Goal: Download file/media

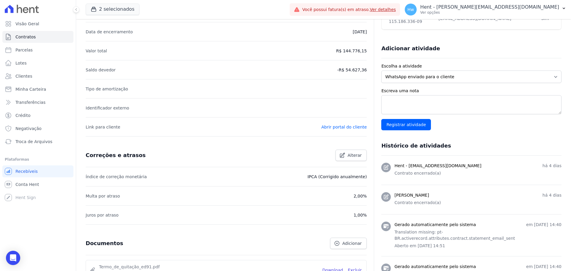
scroll to position [247, 0]
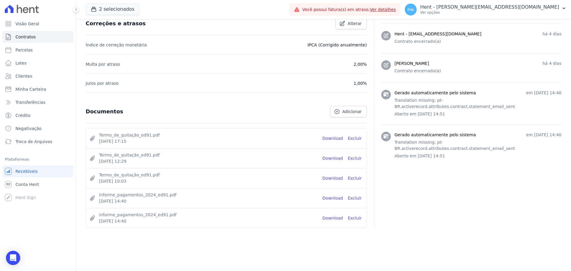
click at [215, 112] on div "Documentos Adicionar" at bounding box center [224, 109] width 286 height 16
click at [329, 139] on link "Download" at bounding box center [332, 138] width 21 height 6
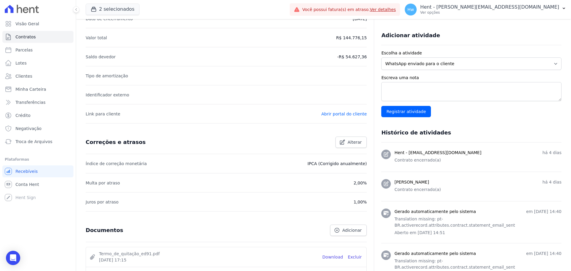
scroll to position [128, 0]
drag, startPoint x: 81, startPoint y: 37, endPoint x: 129, endPoint y: 37, distance: 48.2
click at [129, 37] on div "Contratos Contrato #ed91e89d Quadra F - Lote 01 Residencial [GEOGRAPHIC_DATA] Q…" at bounding box center [323, 140] width 495 height 499
click at [129, 37] on li "Valor total R$ 144.776,15" at bounding box center [226, 37] width 281 height 19
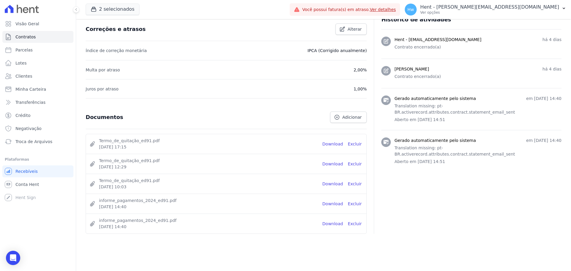
scroll to position [247, 0]
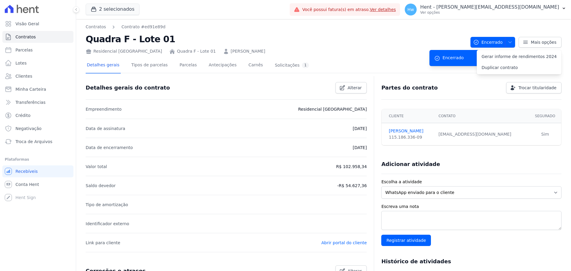
scroll to position [267, 0]
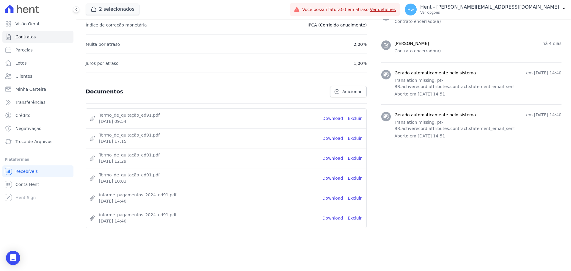
drag, startPoint x: 186, startPoint y: 121, endPoint x: 229, endPoint y: 122, distance: 42.8
click at [227, 122] on span "25 de Agosto de 2025, 09:54" at bounding box center [208, 121] width 219 height 6
click at [336, 119] on link "Download" at bounding box center [332, 118] width 21 height 6
